Goal: Task Accomplishment & Management: Manage account settings

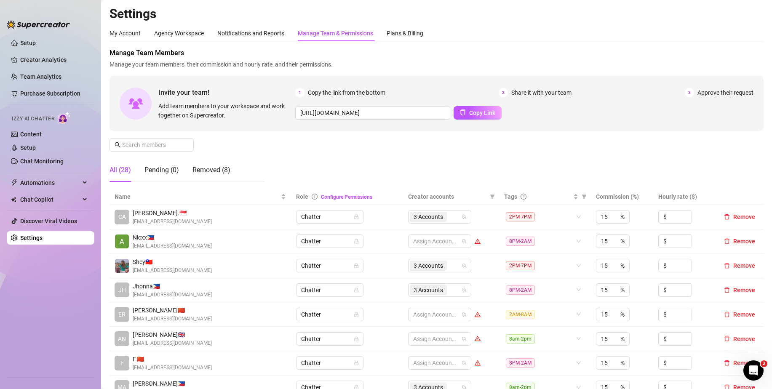
scroll to position [253, 0]
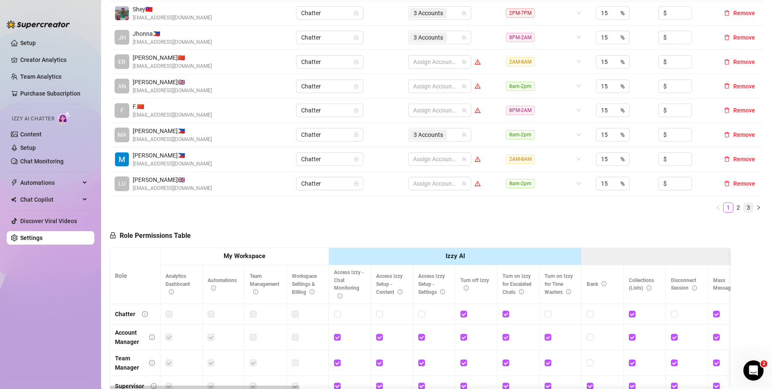
click at [744, 207] on link "3" at bounding box center [748, 207] width 9 height 9
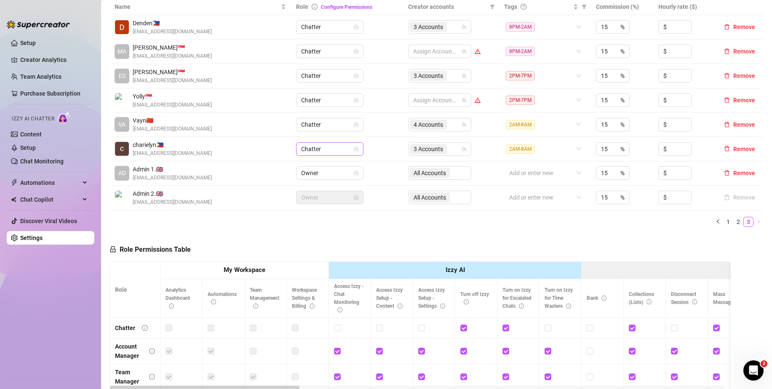
scroll to position [169, 0]
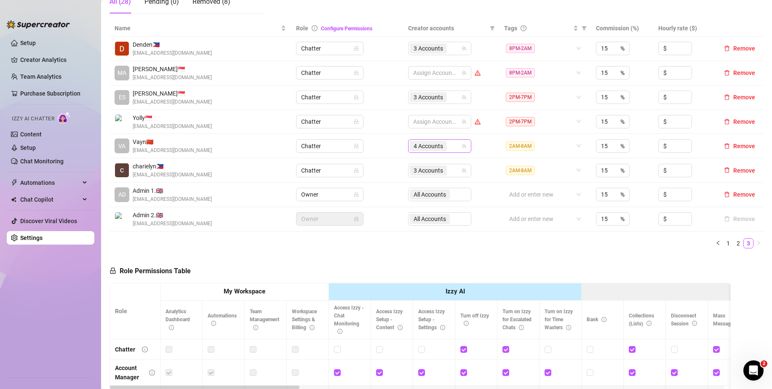
click at [449, 150] on input "search" at bounding box center [450, 146] width 2 height 10
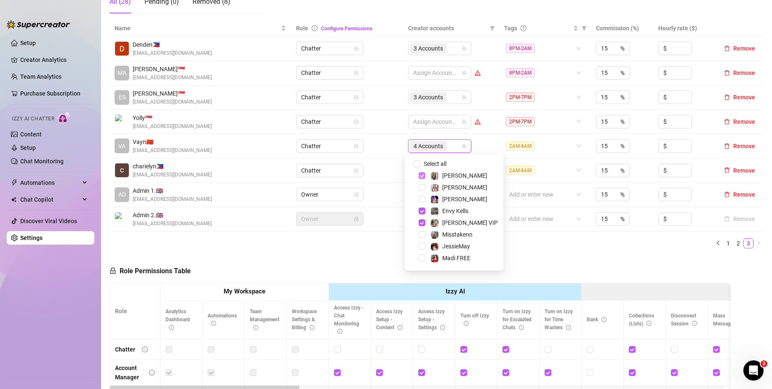
click at [420, 175] on span "Select tree node" at bounding box center [422, 175] width 7 height 7
click at [421, 221] on span "Select tree node" at bounding box center [422, 223] width 7 height 7
click at [424, 223] on span "Select tree node" at bounding box center [422, 224] width 7 height 7
click at [423, 246] on span "Select tree node" at bounding box center [422, 248] width 7 height 7
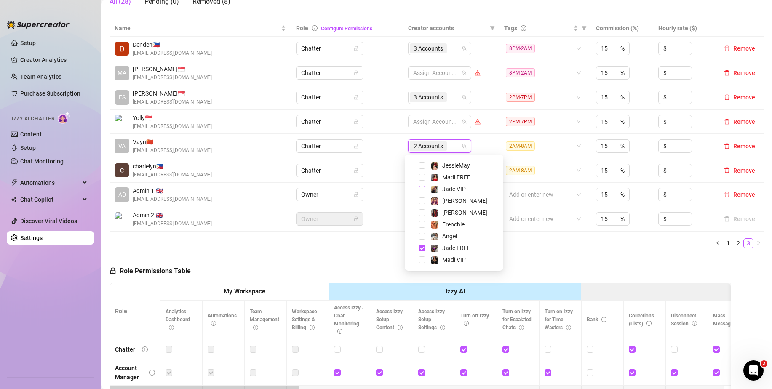
click at [420, 189] on span "Select tree node" at bounding box center [422, 189] width 7 height 7
click at [420, 200] on span "Select tree node" at bounding box center [422, 201] width 7 height 7
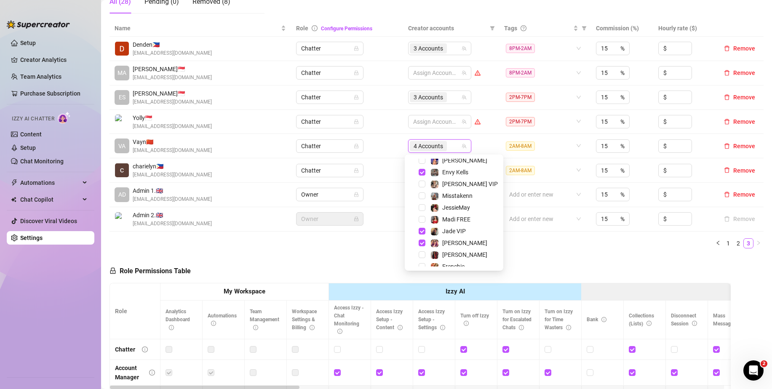
scroll to position [0, 0]
drag, startPoint x: 514, startPoint y: 257, endPoint x: 737, endPoint y: 239, distance: 223.6
click at [514, 257] on div "Role Permissions Table Role My Workspace Izzy AI OnlyFans Side Menu OnlyFans Ch…" at bounding box center [420, 376] width 621 height 243
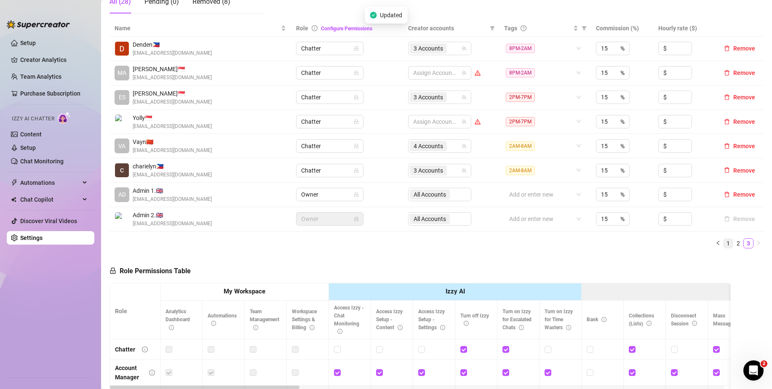
click at [724, 241] on link "1" at bounding box center [728, 243] width 9 height 9
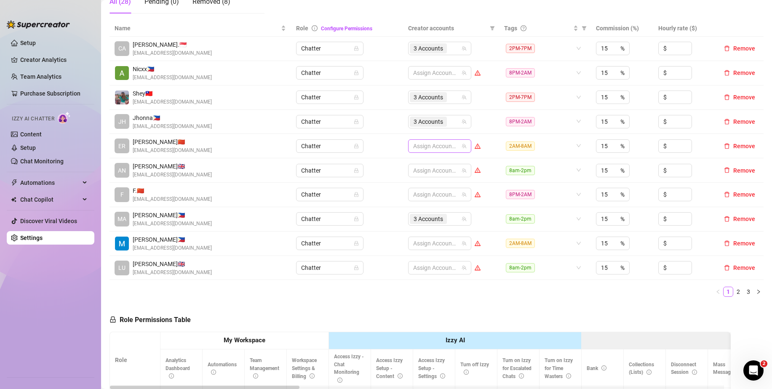
click at [439, 148] on div at bounding box center [435, 146] width 51 height 12
type input "JE"
click at [420, 163] on span "Select tree node" at bounding box center [422, 164] width 7 height 7
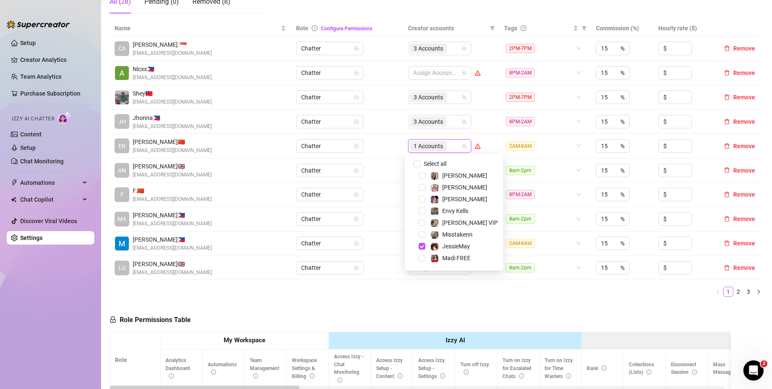
click at [448, 145] on div "1 Accounts" at bounding box center [435, 146] width 51 height 12
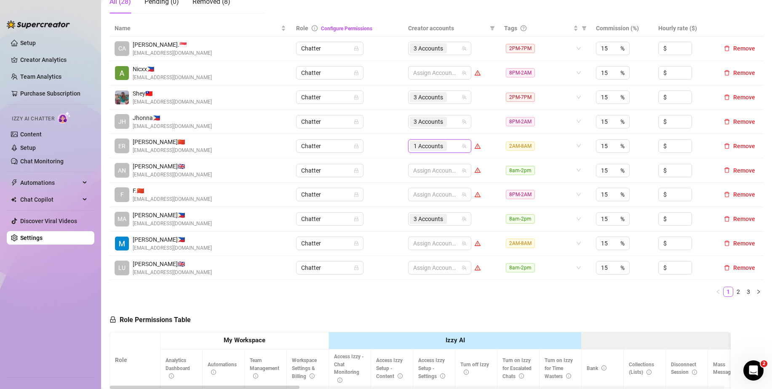
type input "E"
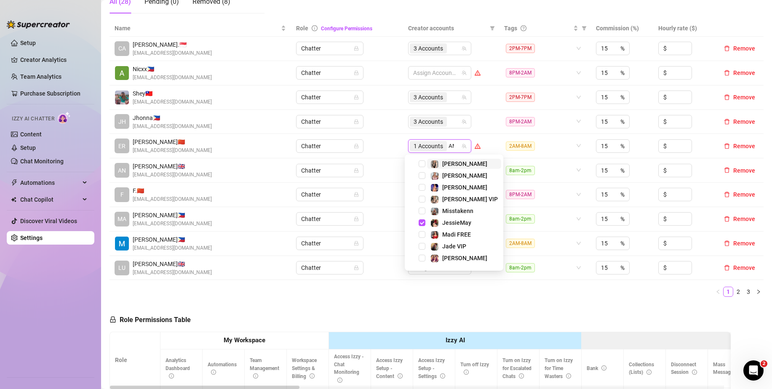
type input "ANG"
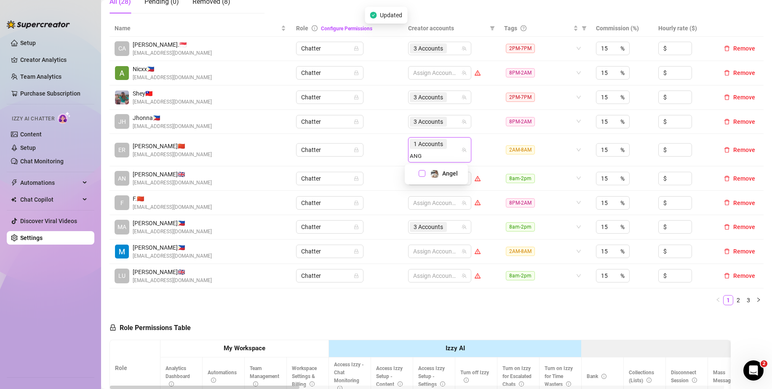
click at [421, 173] on span "Select tree node" at bounding box center [422, 173] width 7 height 7
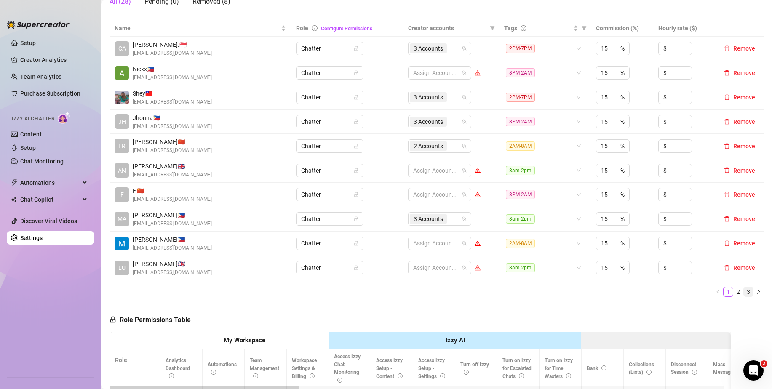
click at [744, 292] on link "3" at bounding box center [748, 291] width 9 height 9
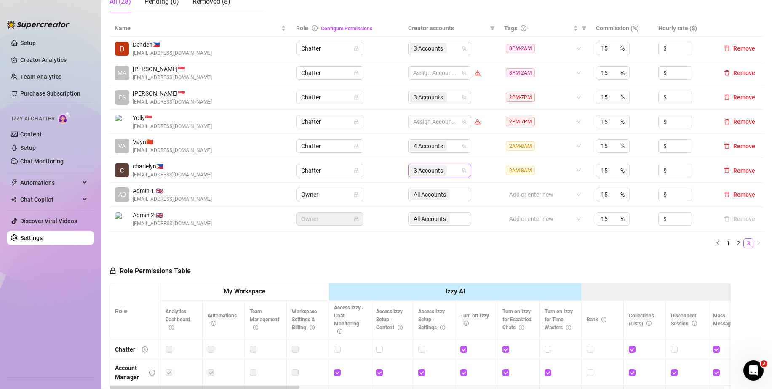
click at [447, 170] on div "3 Accounts" at bounding box center [435, 171] width 51 height 12
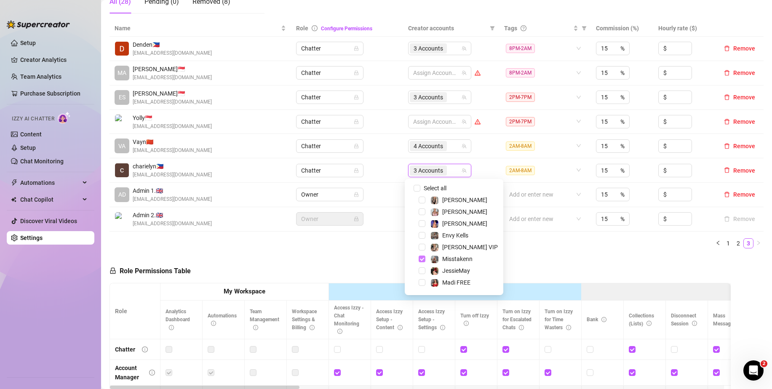
click at [425, 260] on span "Select tree node" at bounding box center [422, 259] width 7 height 7
click at [425, 258] on span "Select tree node" at bounding box center [422, 260] width 7 height 7
click at [420, 285] on span "Select tree node" at bounding box center [422, 284] width 7 height 7
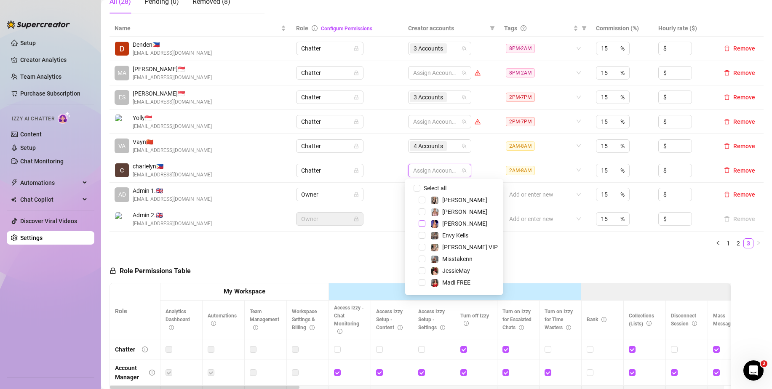
click at [424, 225] on span "Select tree node" at bounding box center [422, 223] width 7 height 7
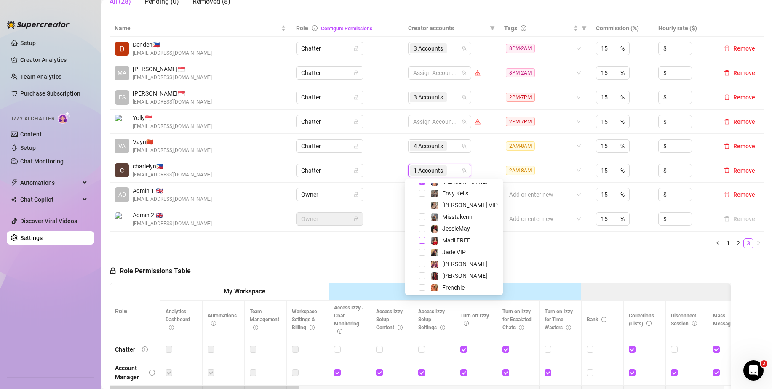
click at [423, 240] on span "Select tree node" at bounding box center [422, 240] width 7 height 7
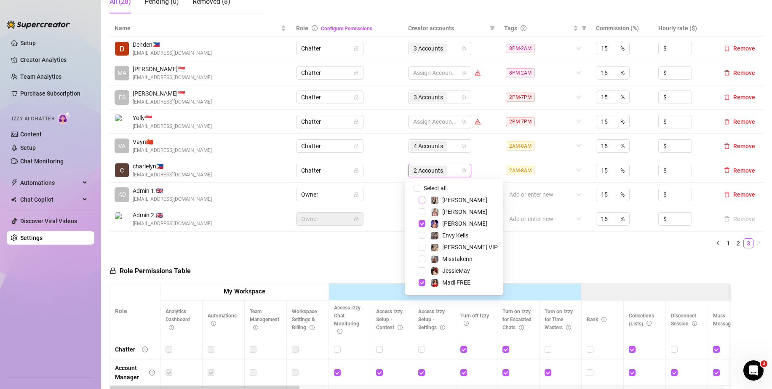
click at [422, 198] on span "Select tree node" at bounding box center [422, 200] width 7 height 7
click at [556, 252] on div "Name Role Configure Permissions Creator accounts Tags Commission (%) Hourly rat…" at bounding box center [437, 137] width 654 height 235
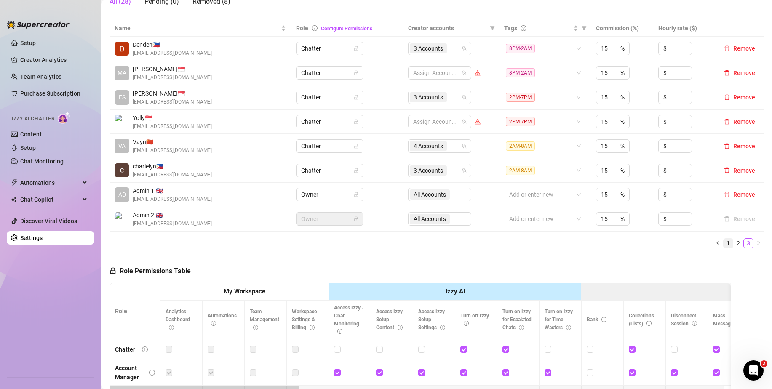
click at [724, 244] on link "1" at bounding box center [728, 243] width 9 height 9
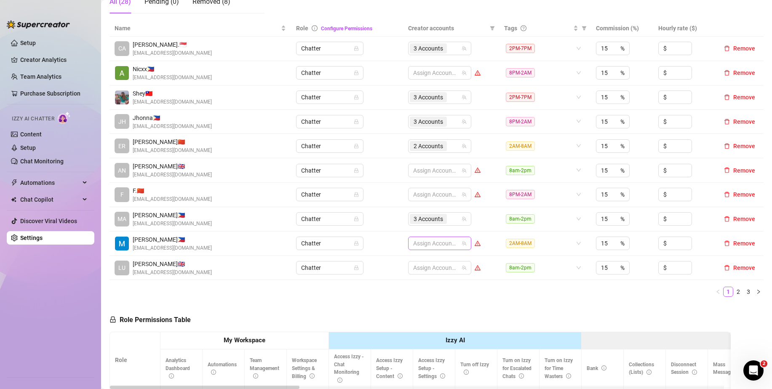
click at [420, 247] on div at bounding box center [435, 244] width 51 height 12
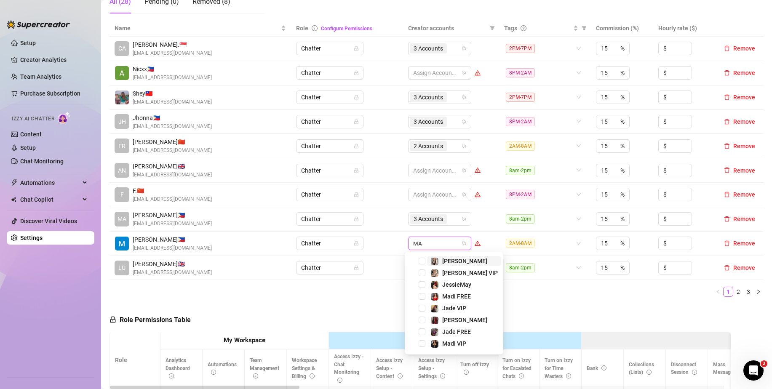
type input "MAD"
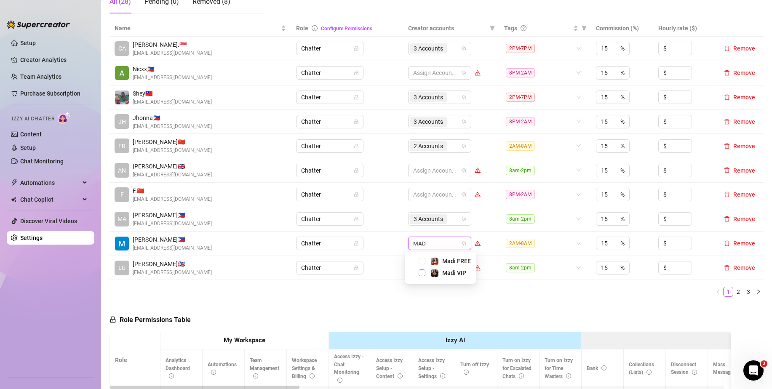
click at [421, 273] on span "Select tree node" at bounding box center [422, 273] width 7 height 7
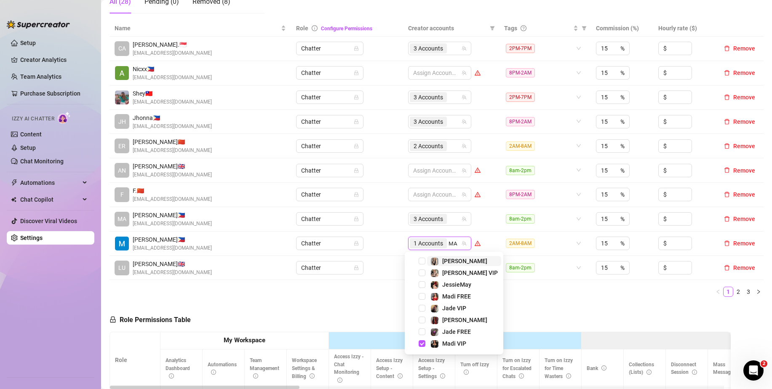
type input "MAR"
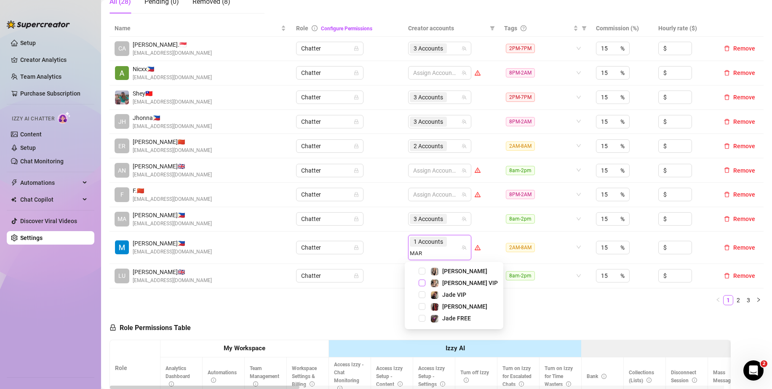
click at [421, 281] on span "Select tree node" at bounding box center [422, 283] width 7 height 7
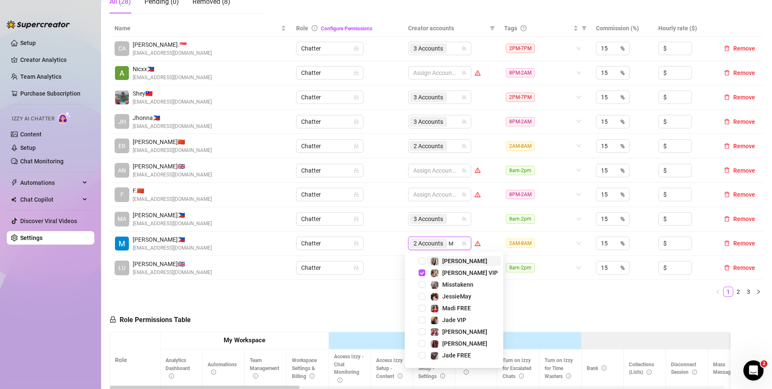
type input "MI"
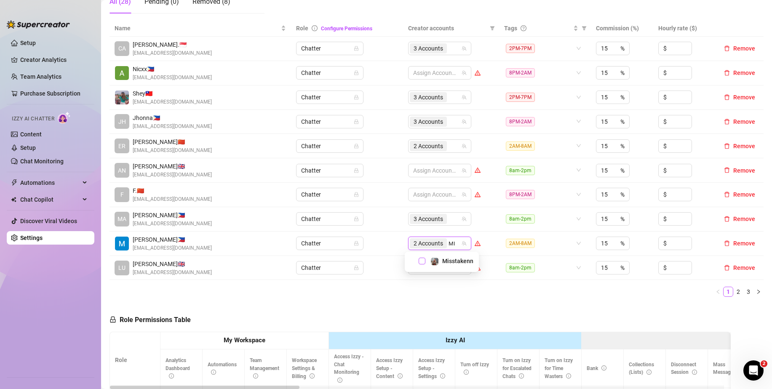
click at [420, 262] on span "Select tree node" at bounding box center [422, 261] width 7 height 7
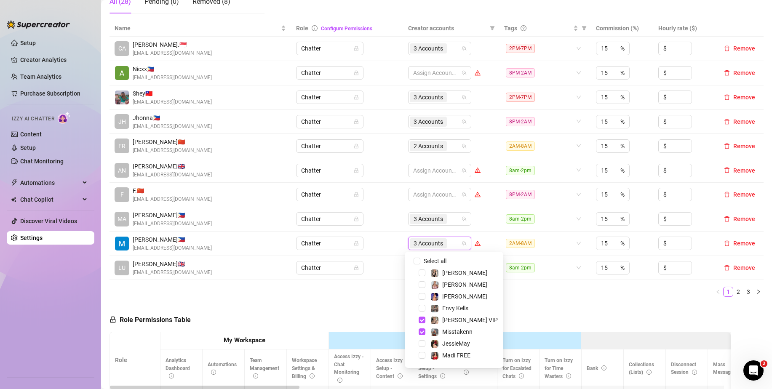
click at [529, 303] on div "Name Role Configure Permissions Creator accounts Tags Commission (%) Hourly rat…" at bounding box center [437, 162] width 654 height 284
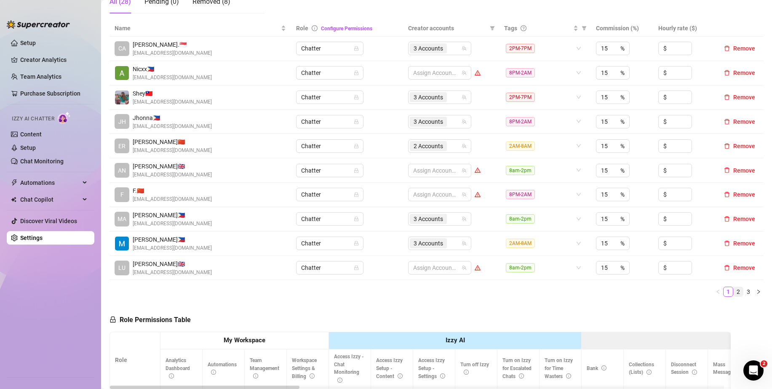
click at [736, 293] on li "2" at bounding box center [739, 292] width 10 height 10
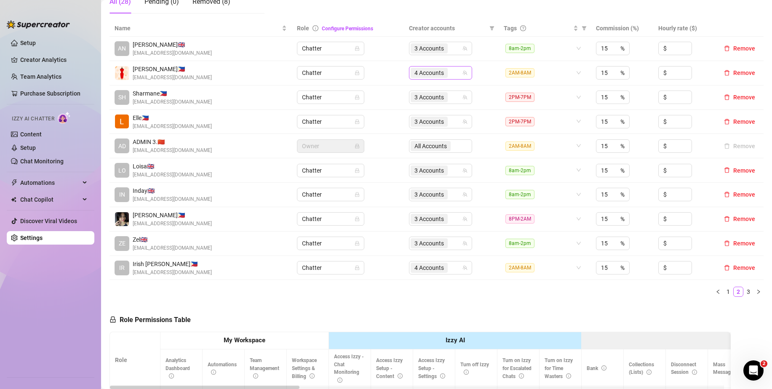
click at [452, 74] on div "4 Accounts" at bounding box center [436, 73] width 51 height 12
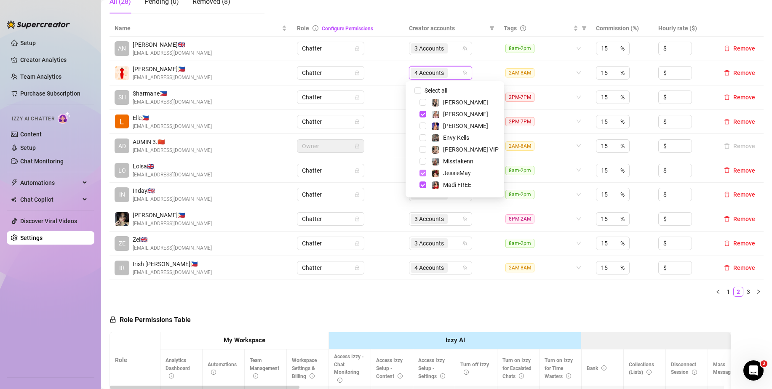
click at [422, 174] on span "Select tree node" at bounding box center [423, 173] width 7 height 7
click at [422, 185] on span "Select tree node" at bounding box center [423, 185] width 7 height 7
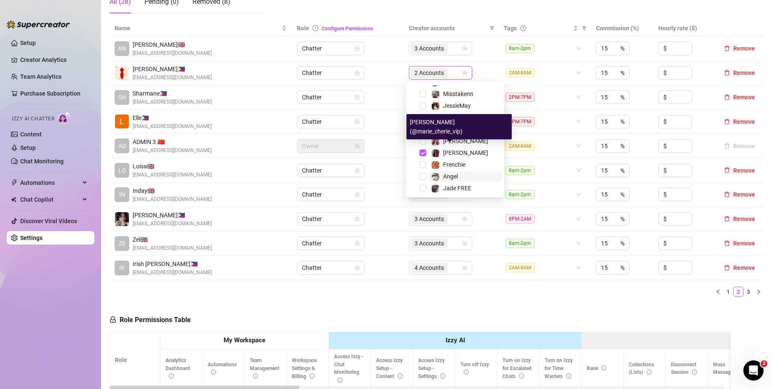
scroll to position [81, 0]
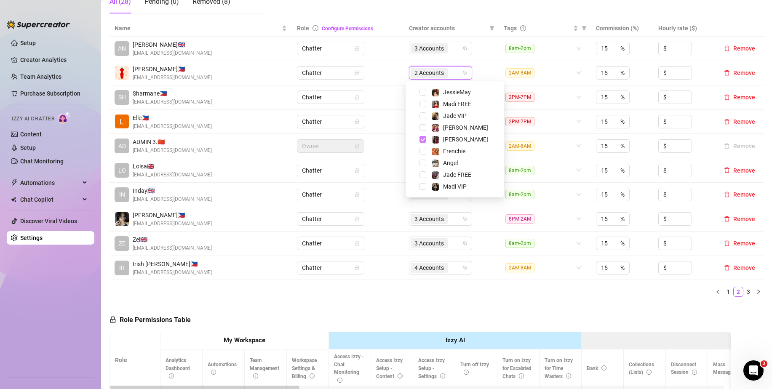
click at [425, 139] on span "Select tree node" at bounding box center [423, 139] width 7 height 7
click at [423, 142] on span "Select tree node" at bounding box center [423, 139] width 7 height 7
click at [423, 149] on span "Select tree node" at bounding box center [423, 151] width 7 height 7
drag, startPoint x: 468, startPoint y: 297, endPoint x: 758, endPoint y: 111, distance: 344.8
click at [469, 297] on div "Name Role Configure Permissions Creator accounts Tags Commission (%) Hourly rat…" at bounding box center [437, 162] width 654 height 284
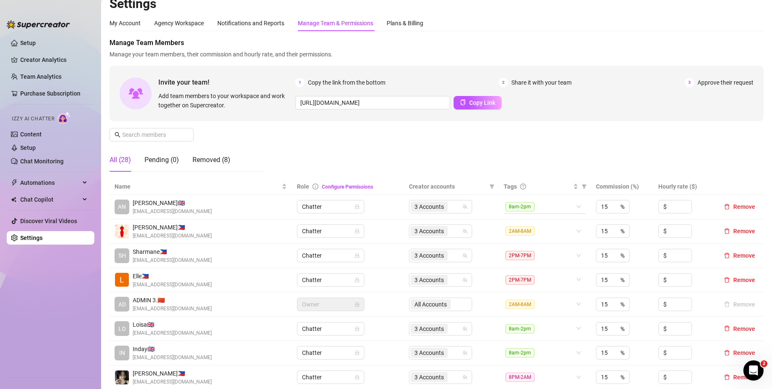
scroll to position [0, 0]
